Goal: Browse casually: Explore the website without a specific task or goal

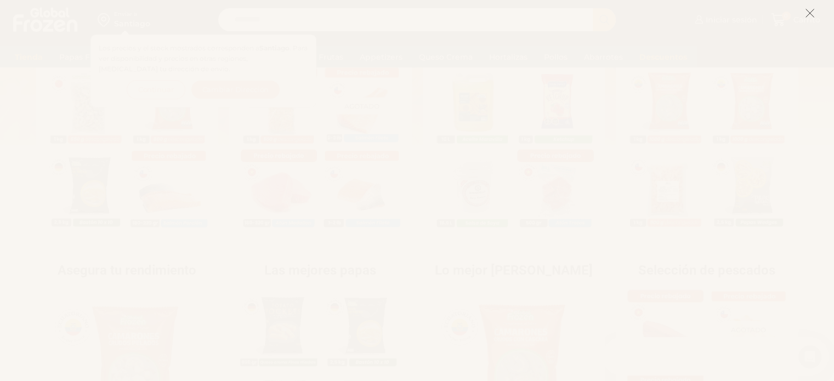
click at [813, 15] on icon at bounding box center [810, 13] width 10 height 10
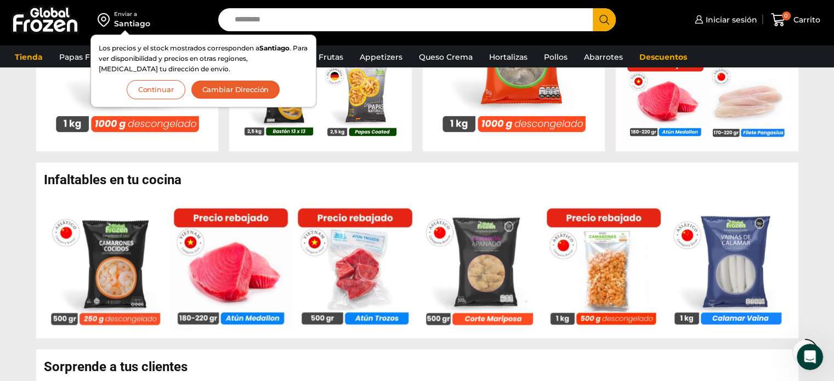
scroll to position [603, 0]
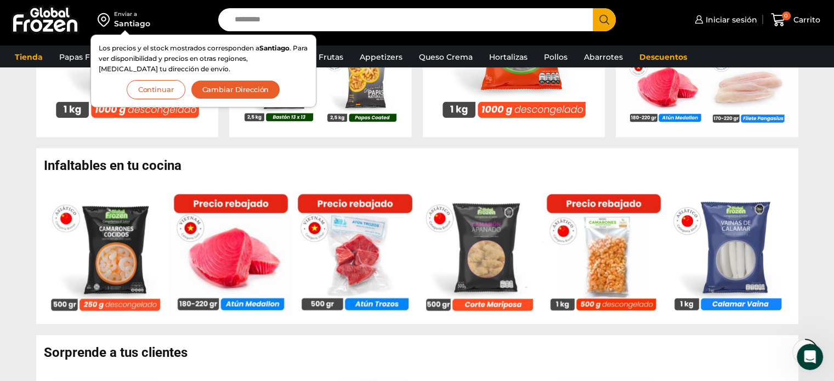
click at [167, 91] on button "Continuar" at bounding box center [156, 89] width 59 height 19
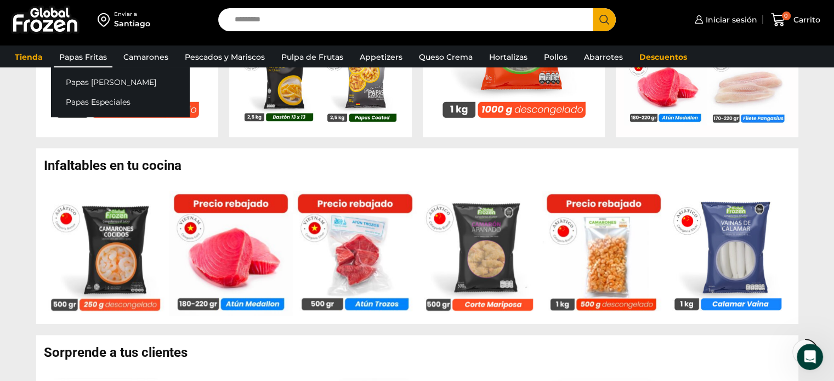
click at [97, 58] on link "Papas Fritas" at bounding box center [83, 57] width 59 height 21
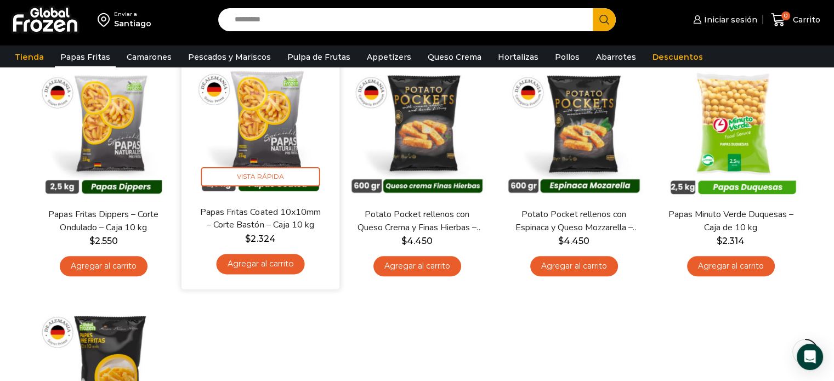
scroll to position [329, 0]
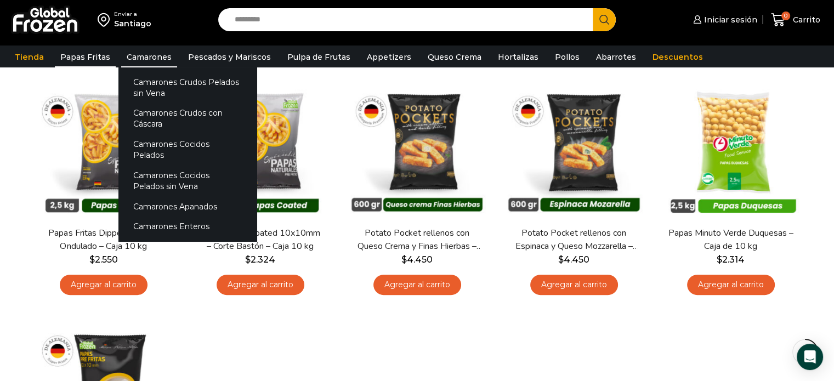
click at [152, 55] on link "Camarones" at bounding box center [149, 57] width 56 height 21
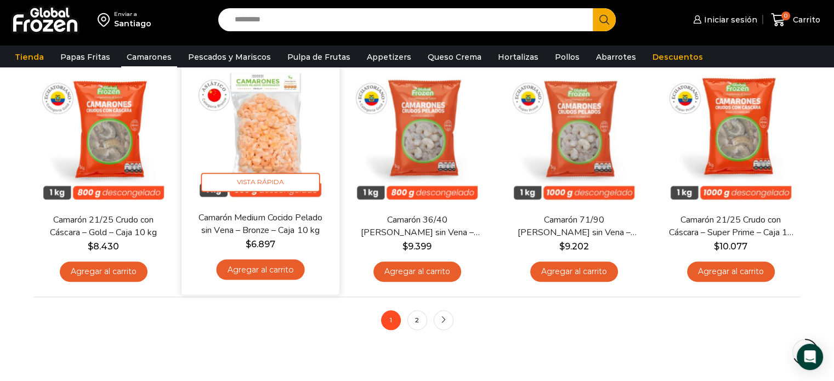
scroll to position [822, 0]
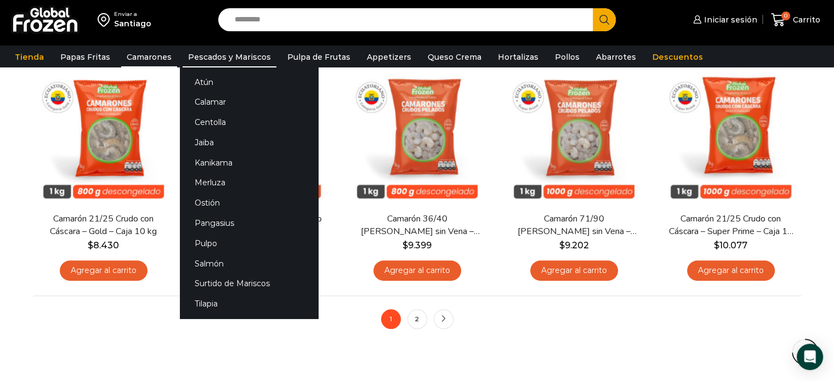
click at [243, 52] on link "Pescados y Mariscos" at bounding box center [229, 57] width 94 height 21
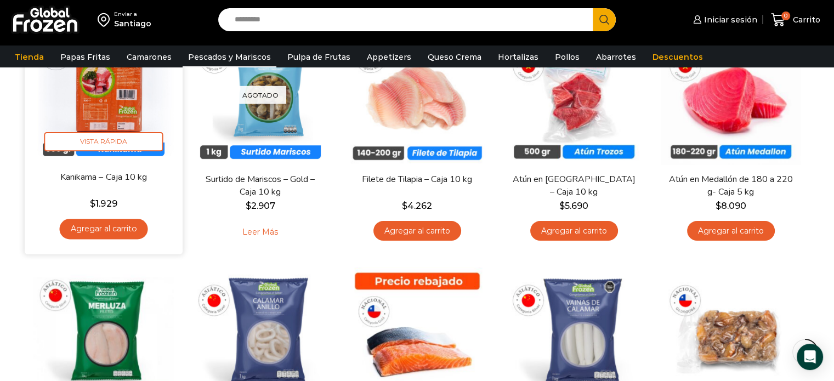
scroll to position [139, 0]
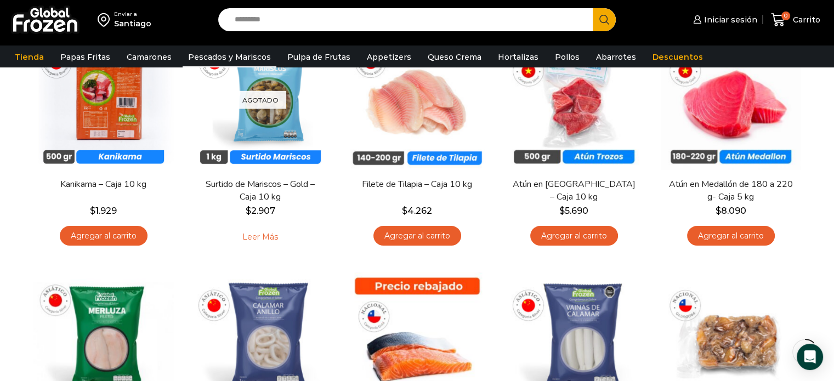
click at [133, 20] on div "Santiago" at bounding box center [132, 23] width 37 height 11
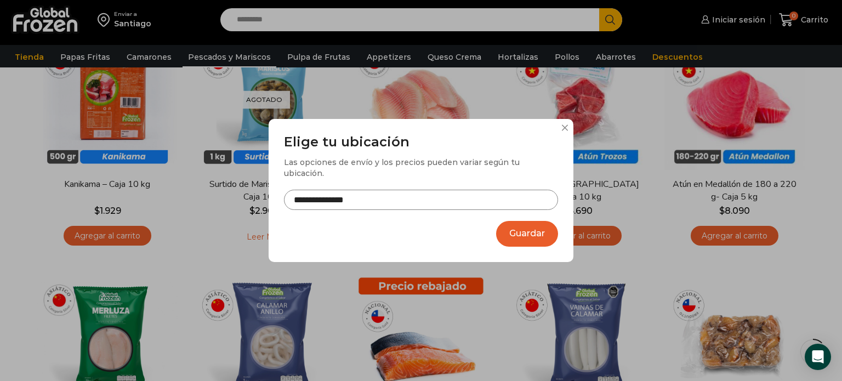
click at [412, 203] on input "**********" at bounding box center [421, 200] width 274 height 20
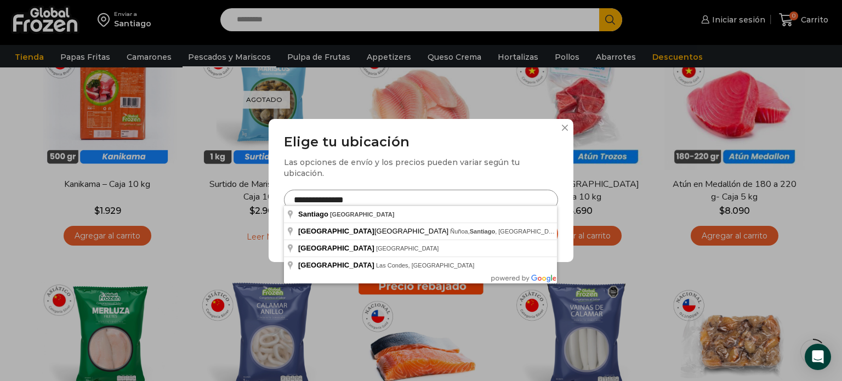
drag, startPoint x: 344, startPoint y: 214, endPoint x: 284, endPoint y: 229, distance: 61.9
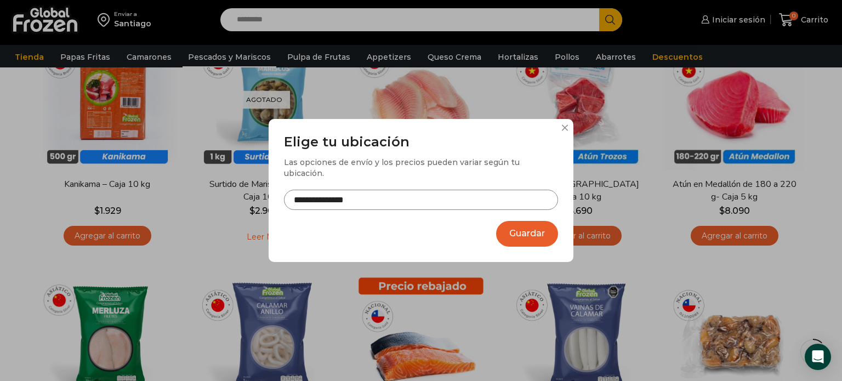
click at [544, 230] on button "Guardar" at bounding box center [527, 234] width 62 height 26
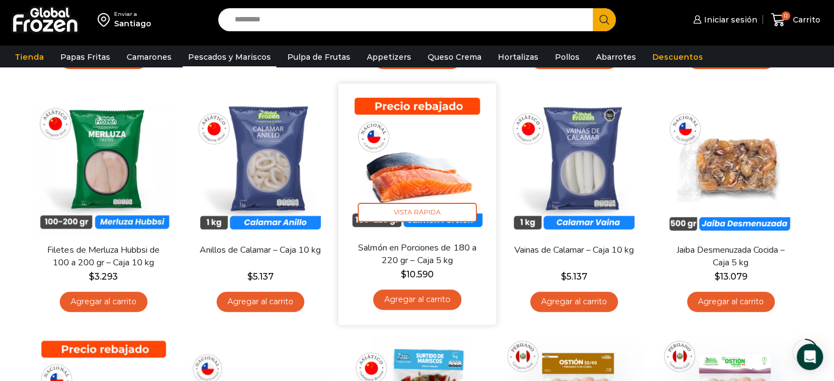
scroll to position [329, 0]
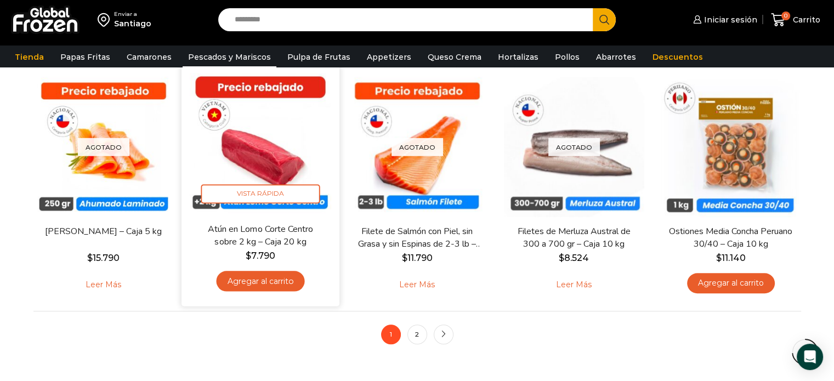
scroll to position [822, 0]
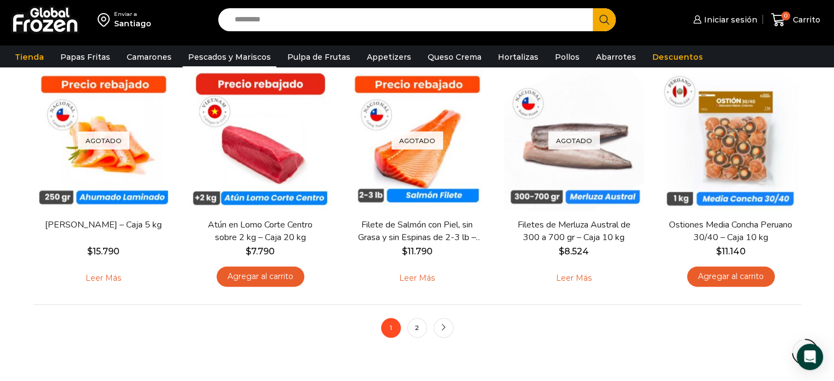
click at [378, 45] on div "Tienda Papas Fritas Papas Bastón Papas Especiales Camarones Camarones Crudos Pe…" at bounding box center [417, 56] width 850 height 22
click at [383, 65] on link "Appetizers" at bounding box center [388, 57] width 55 height 21
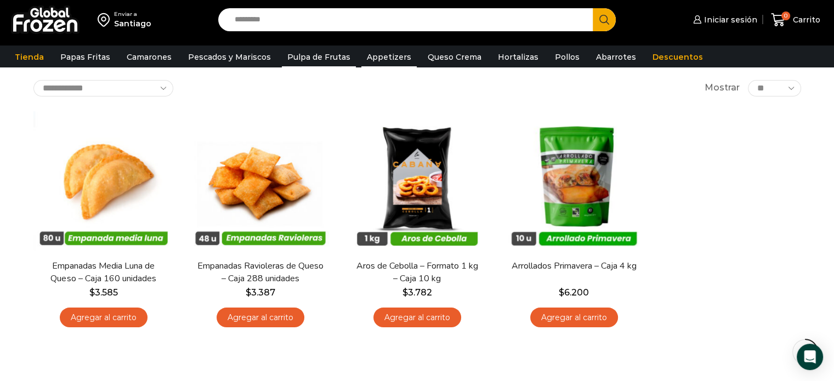
scroll to position [55, 0]
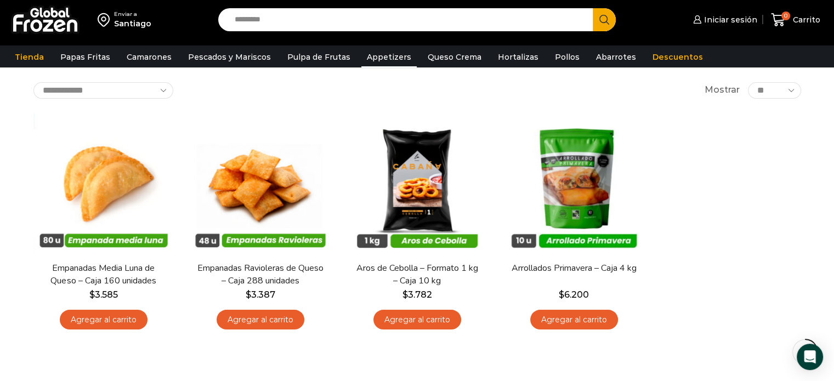
click at [423, 45] on div "Tienda Papas Fritas Papas Bastón Papas Especiales Camarones Camarones Crudos Pe…" at bounding box center [417, 56] width 850 height 22
click at [441, 62] on link "Queso Crema" at bounding box center [454, 57] width 65 height 21
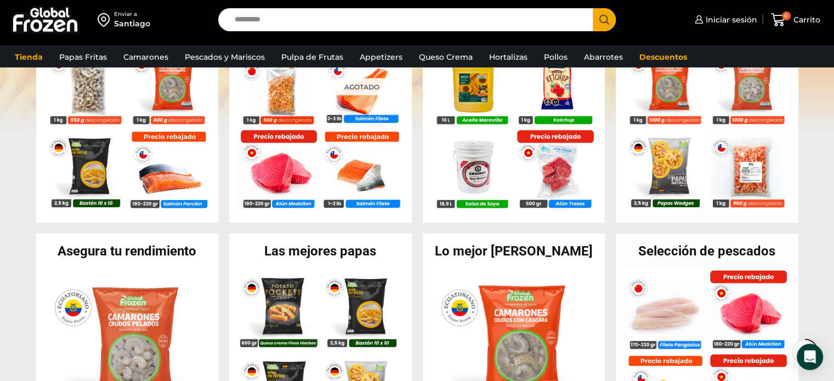
scroll to position [410, 0]
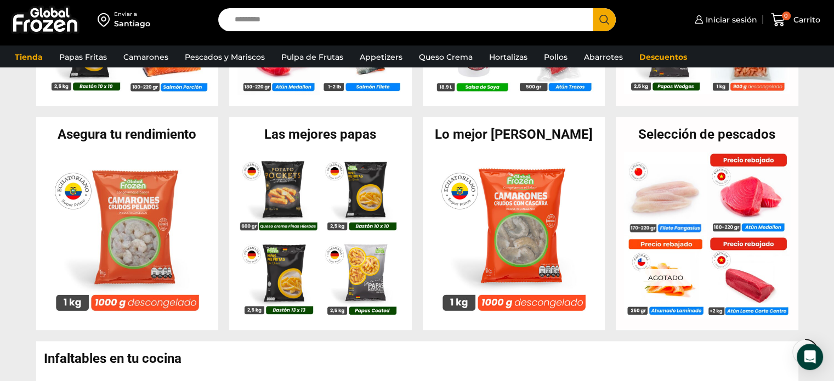
drag, startPoint x: 841, startPoint y: 139, endPoint x: 254, endPoint y: 2, distance: 602.7
click at [250, 18] on div "Enviar a Santiago Search input Search Iniciar sesión" at bounding box center [417, 281] width 834 height 1382
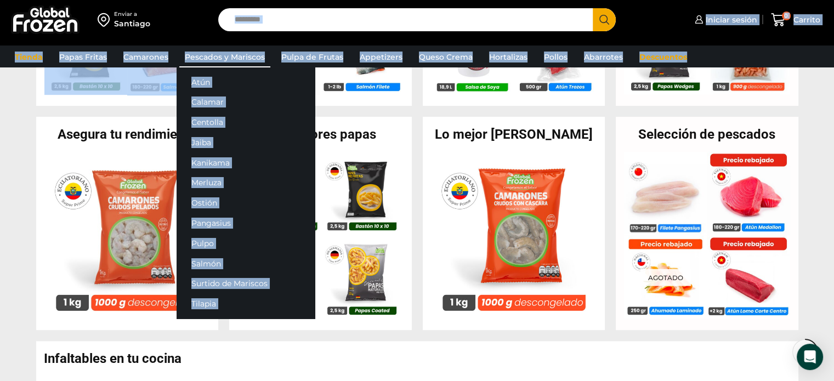
click at [231, 53] on link "Pescados y Mariscos" at bounding box center [224, 57] width 91 height 21
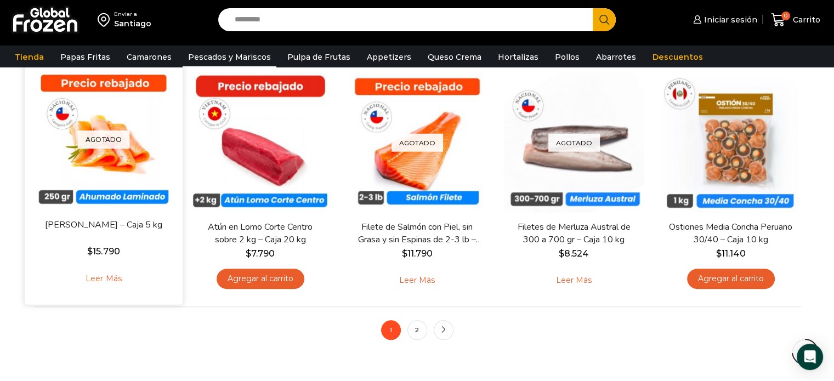
scroll to position [822, 0]
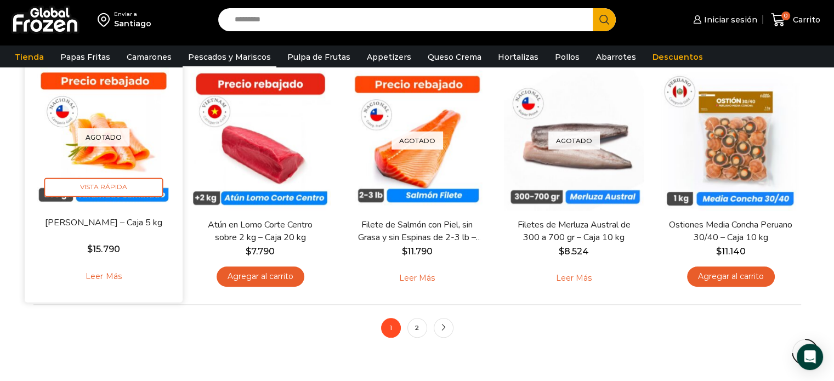
click at [122, 149] on img at bounding box center [103, 136] width 141 height 141
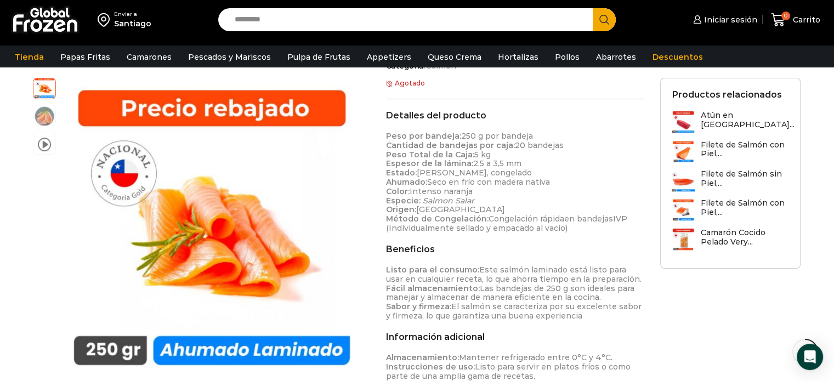
scroll to position [219, 0]
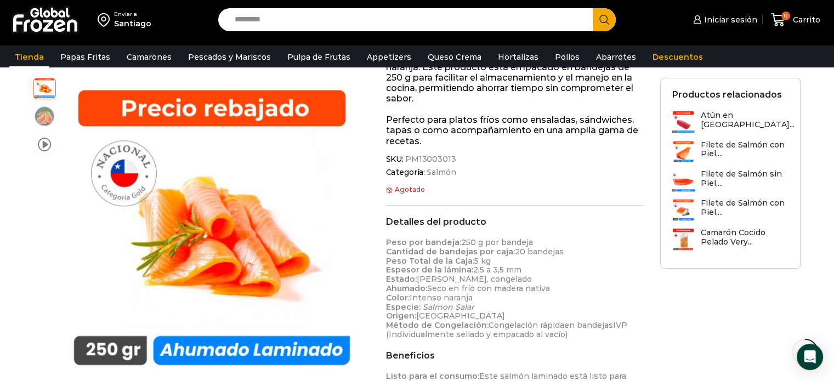
click at [35, 55] on link "Tienda" at bounding box center [29, 57] width 40 height 21
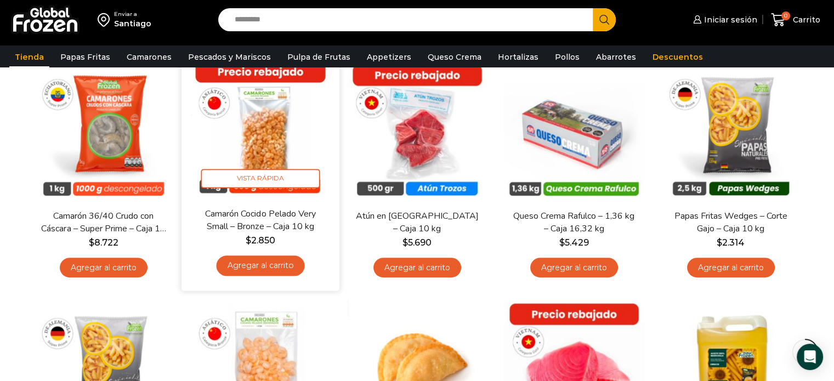
scroll to position [603, 0]
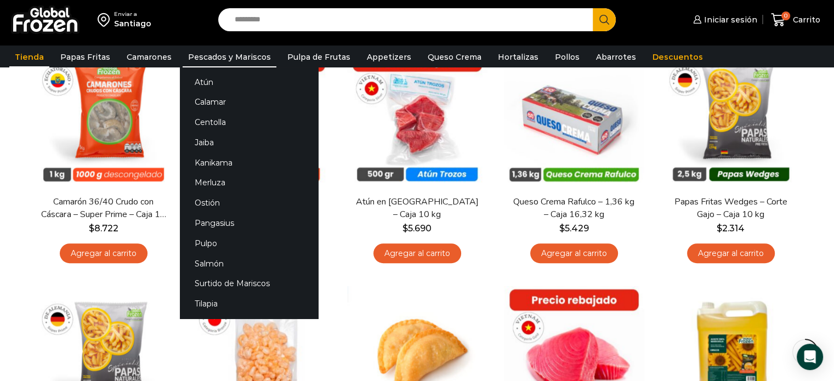
click at [194, 48] on link "Pescados y Mariscos" at bounding box center [229, 57] width 94 height 21
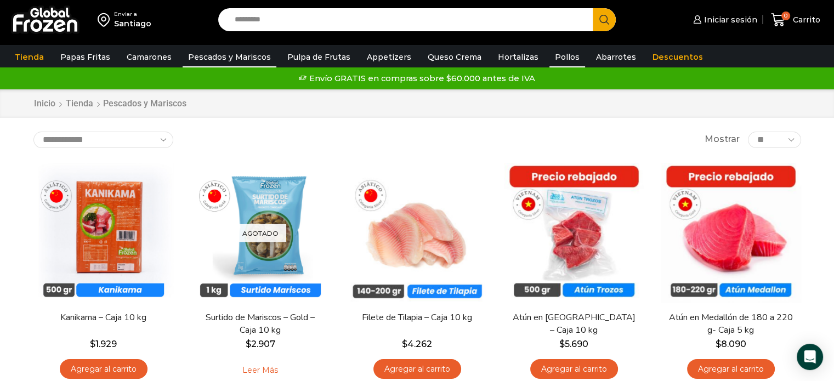
click at [557, 55] on link "Pollos" at bounding box center [567, 57] width 36 height 21
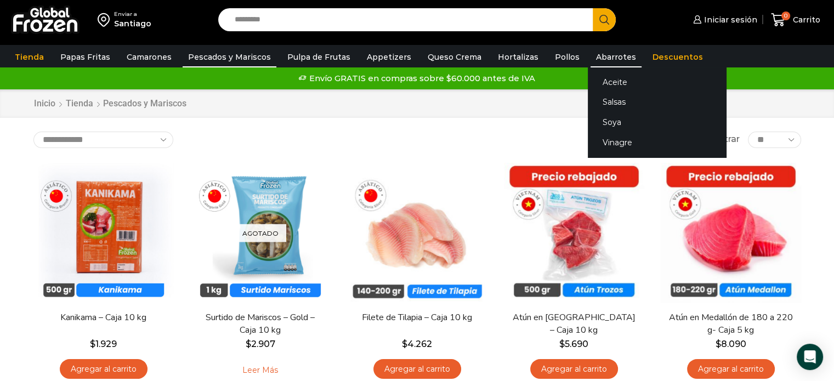
click at [600, 61] on link "Abarrotes" at bounding box center [615, 57] width 51 height 21
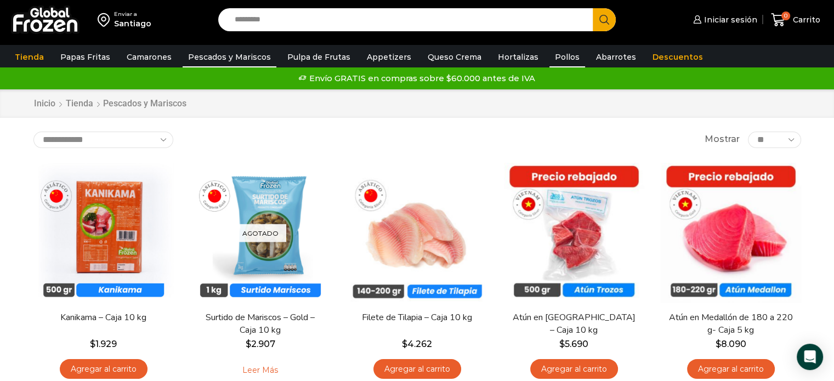
click at [549, 60] on link "Pollos" at bounding box center [567, 57] width 36 height 21
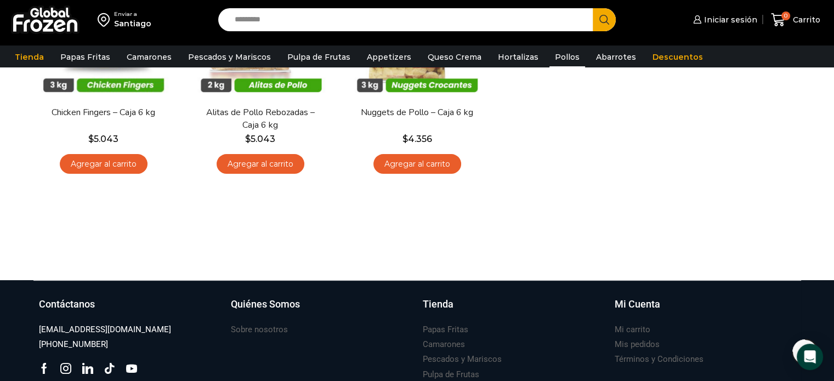
scroll to position [12, 0]
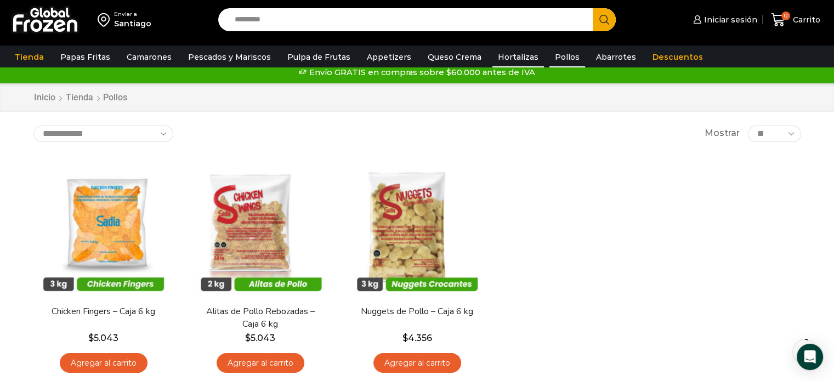
click at [497, 54] on link "Hortalizas" at bounding box center [518, 57] width 52 height 21
click at [447, 55] on link "Queso Crema" at bounding box center [454, 57] width 65 height 21
